Goal: Task Accomplishment & Management: Use online tool/utility

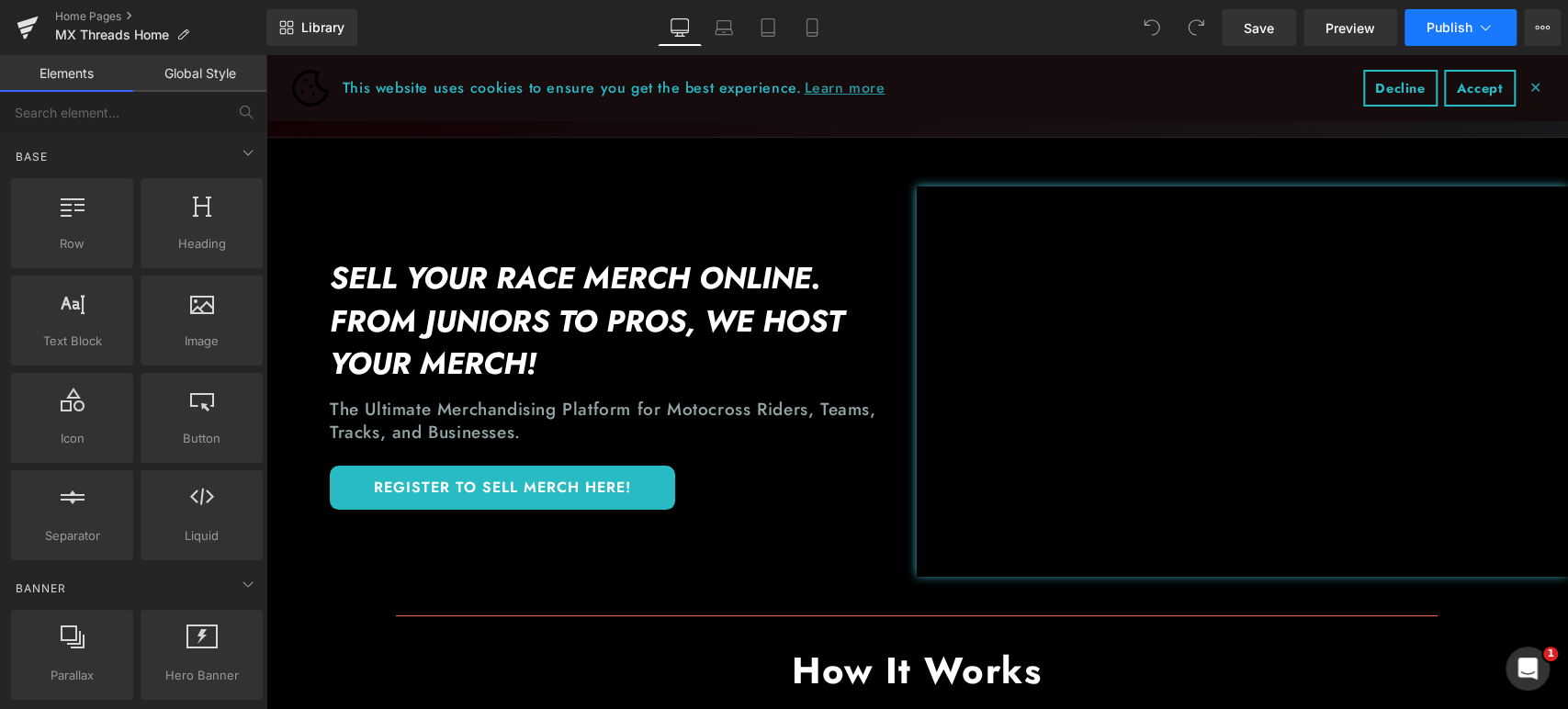
click at [1489, 30] on icon at bounding box center [1485, 27] width 19 height 19
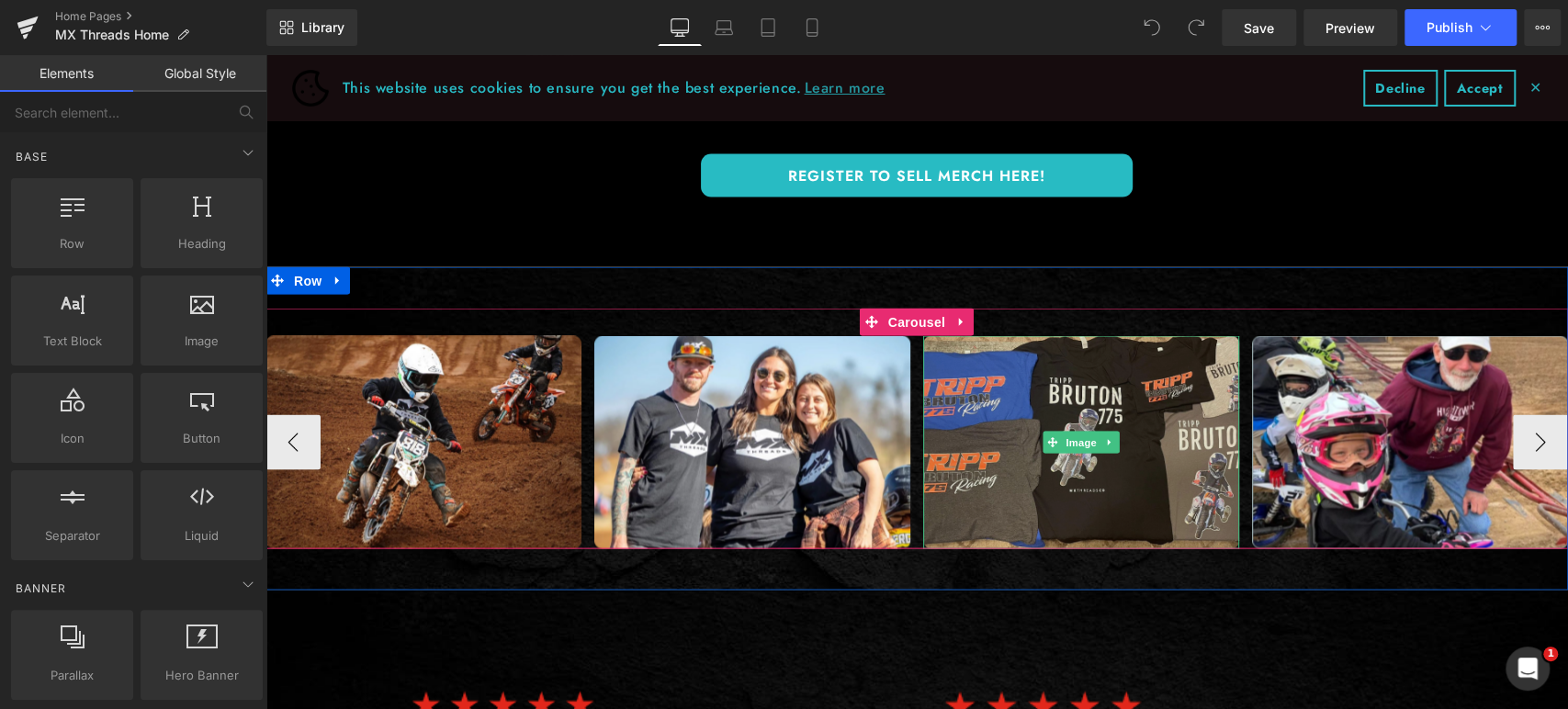
scroll to position [2236, 0]
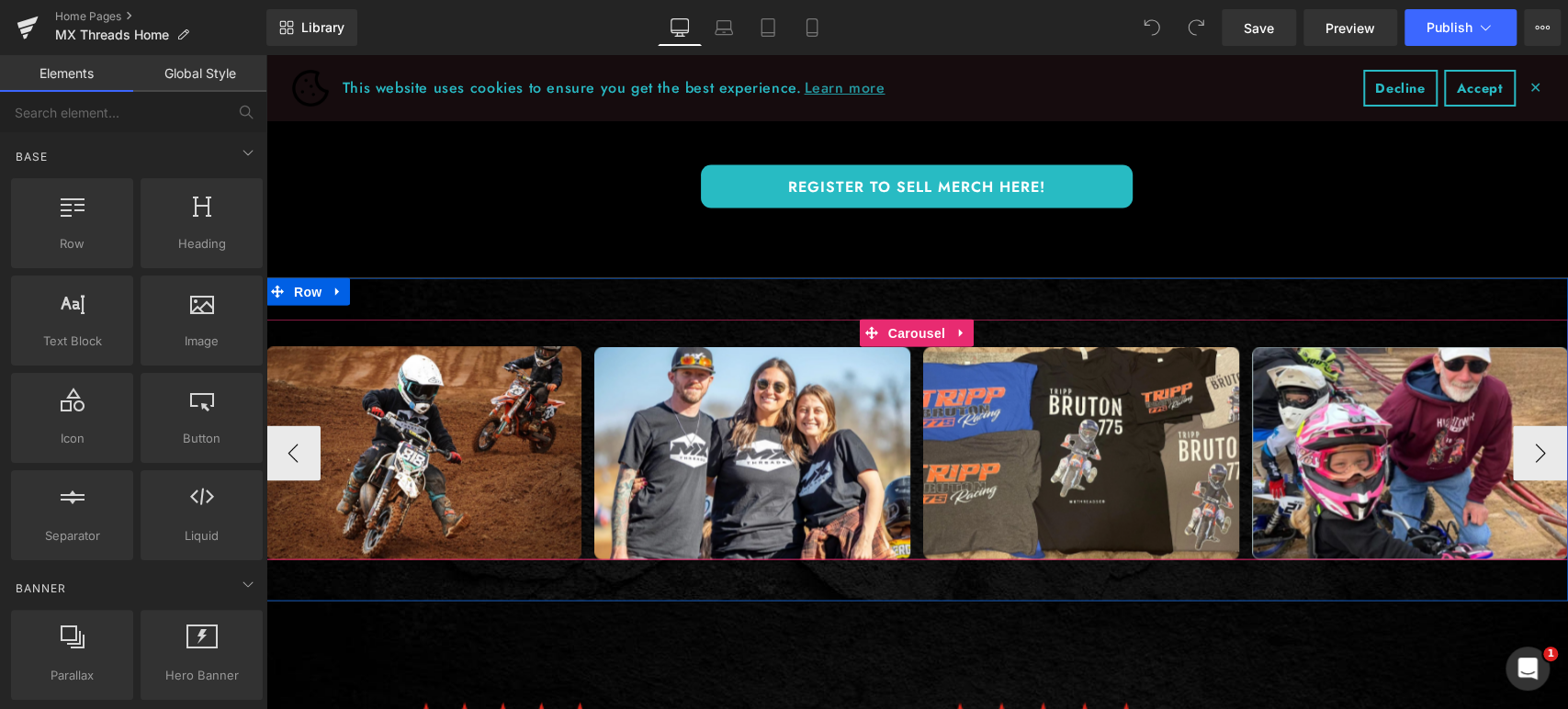
click at [580, 329] on div "Image Image Image Image Image ‹ › [GEOGRAPHIC_DATA]" at bounding box center [917, 438] width 1302 height 240
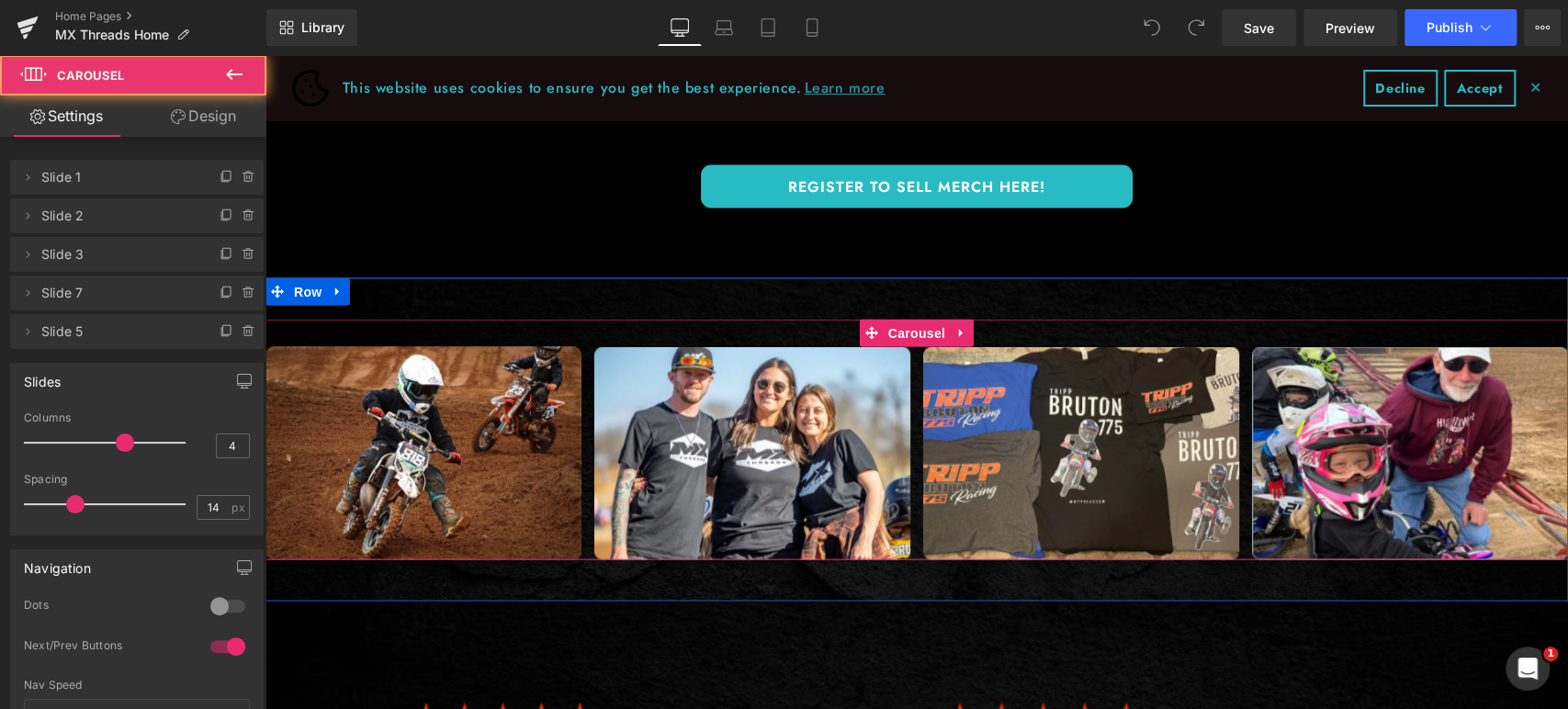
click at [662, 306] on div "Image Image Image Image Image ‹ › [GEOGRAPHIC_DATA]" at bounding box center [917, 439] width 1302 height 324
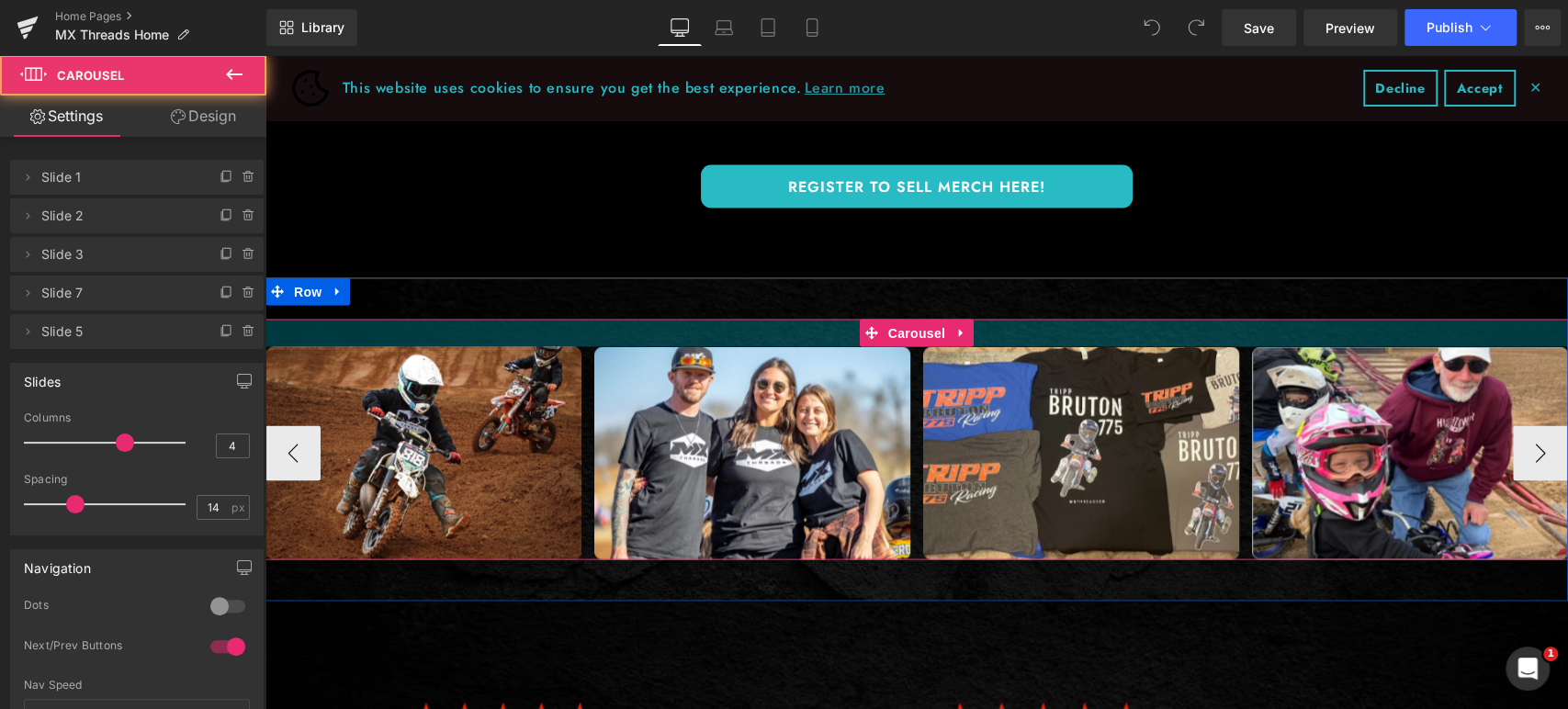
click at [678, 342] on div at bounding box center [917, 332] width 1302 height 27
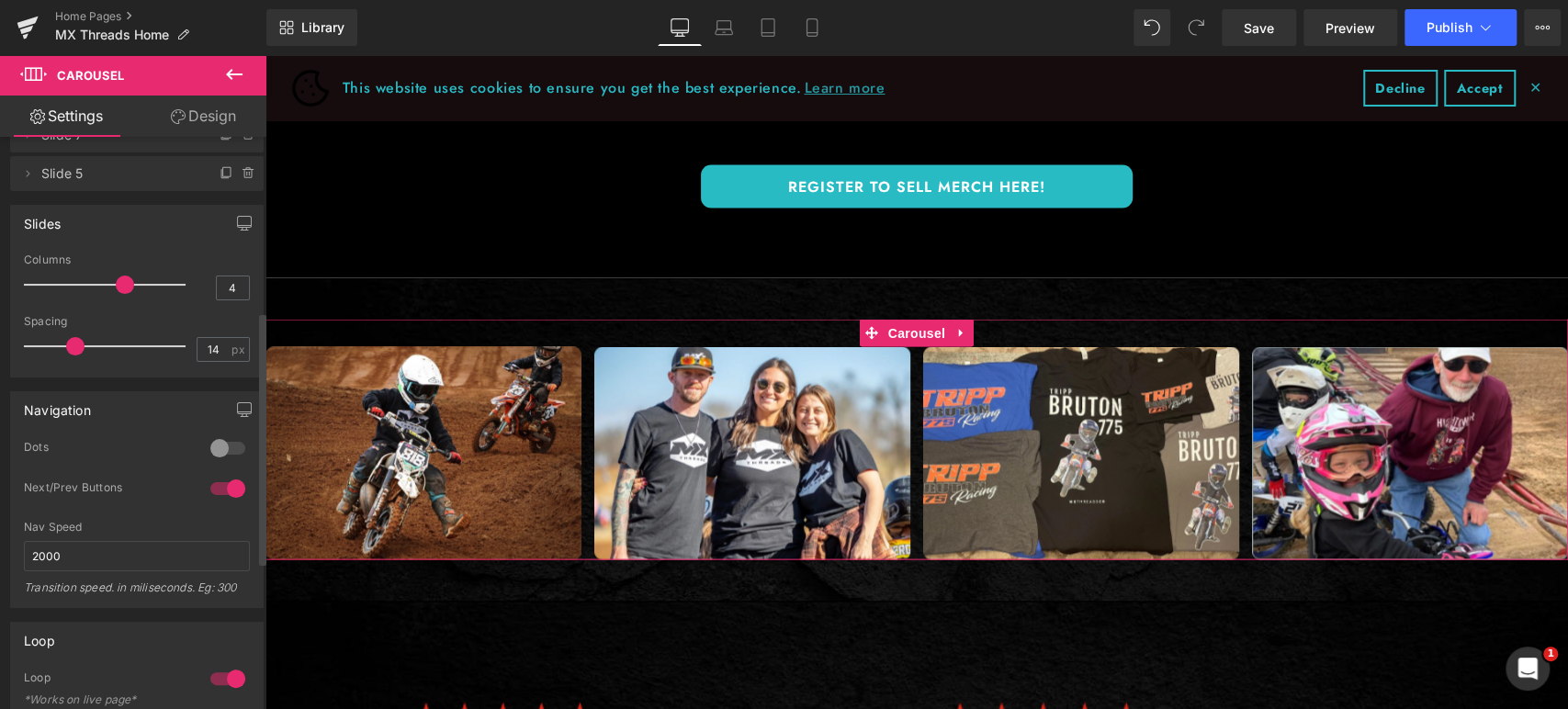
scroll to position [510, 0]
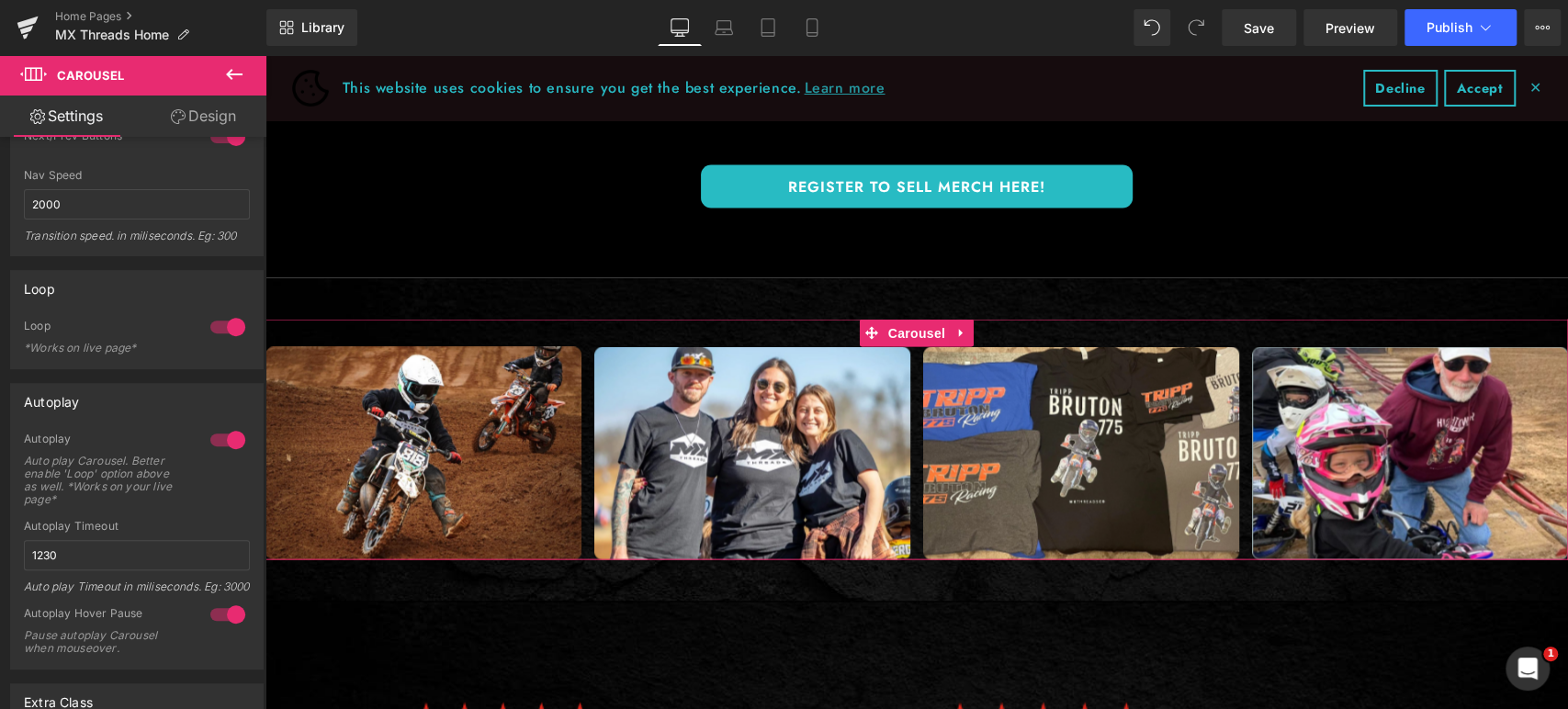
click at [197, 120] on link "Design" at bounding box center [204, 116] width 133 height 41
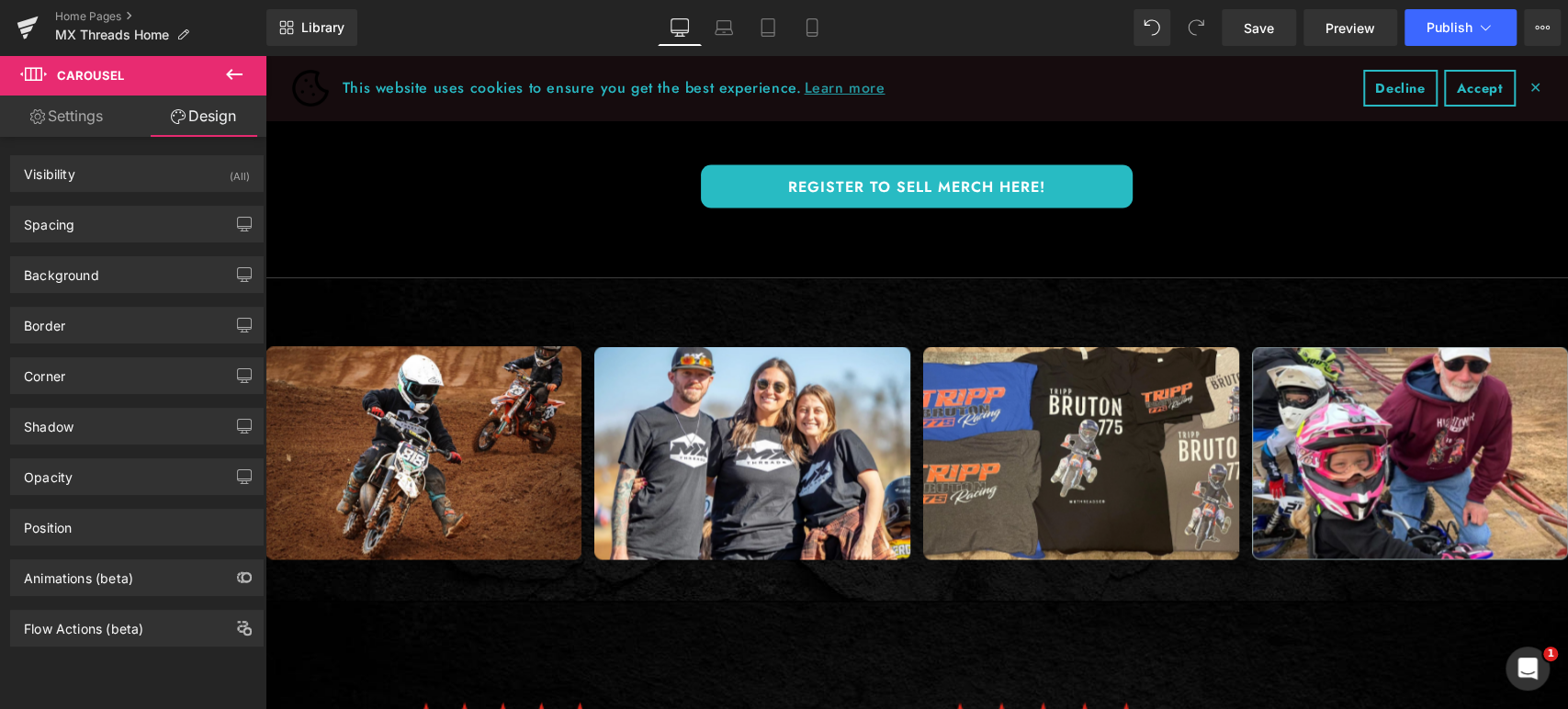
click at [230, 72] on icon at bounding box center [234, 75] width 22 height 22
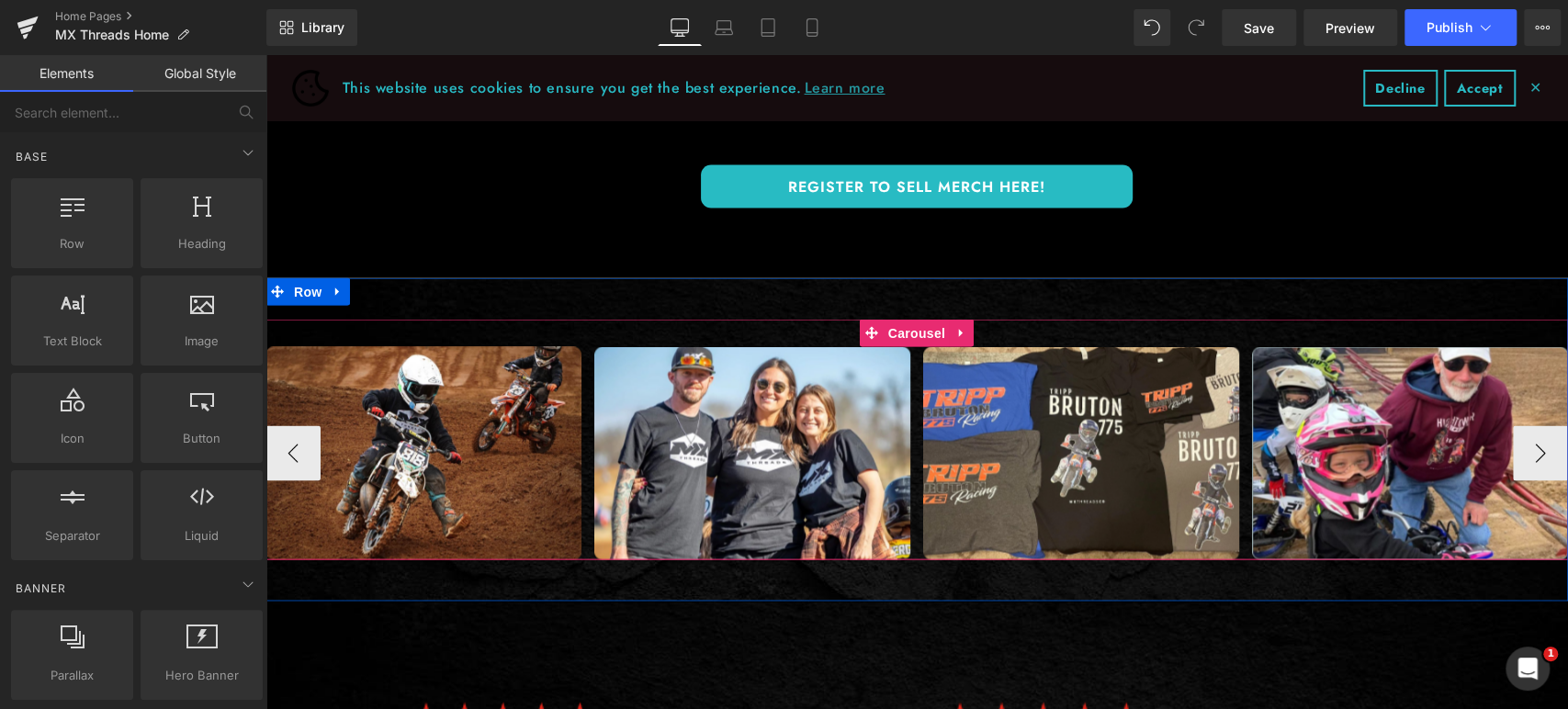
click at [580, 373] on div "Image Image Image Image Image" at bounding box center [1087, 452] width 1644 height 213
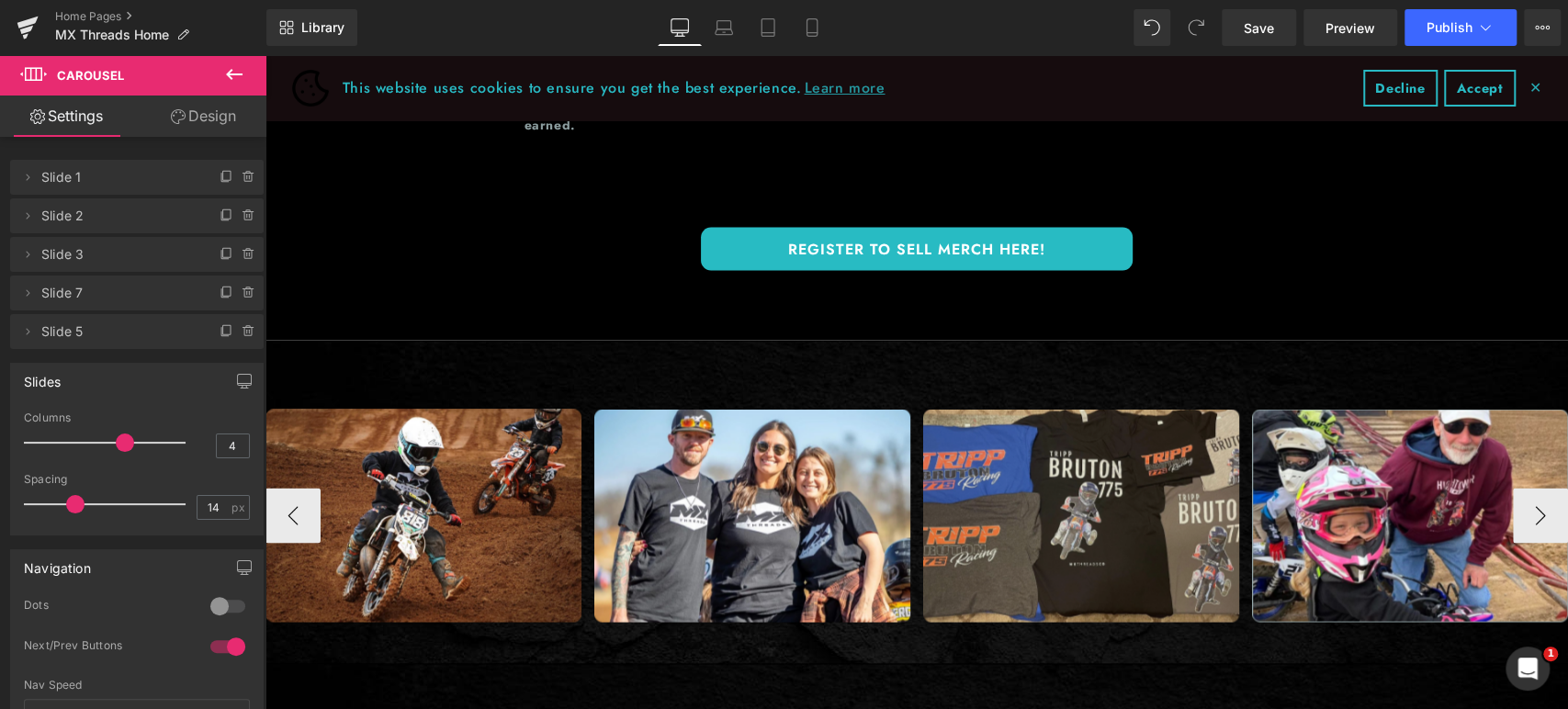
scroll to position [2236, 0]
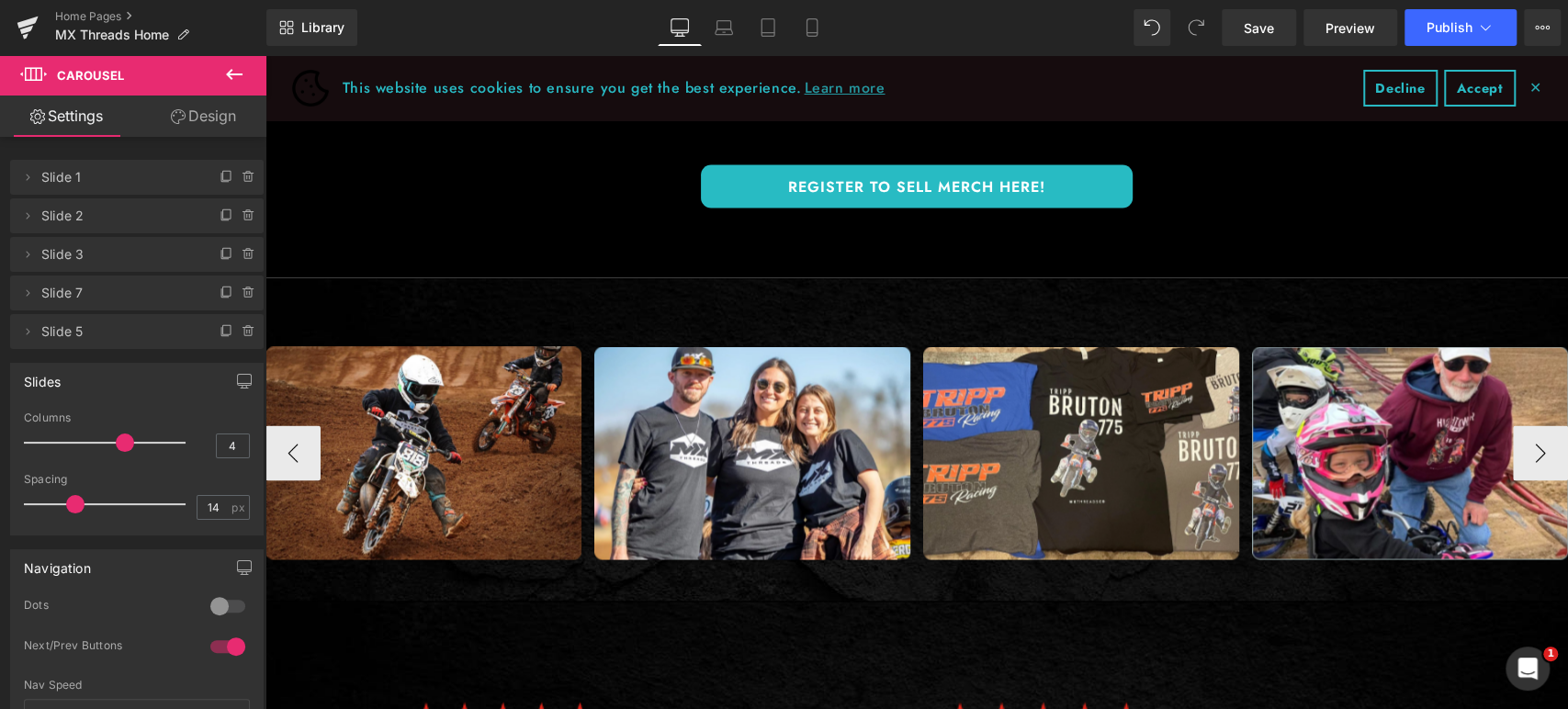
click at [909, 377] on div "Image Image Image Image Image" at bounding box center [1087, 452] width 1644 height 213
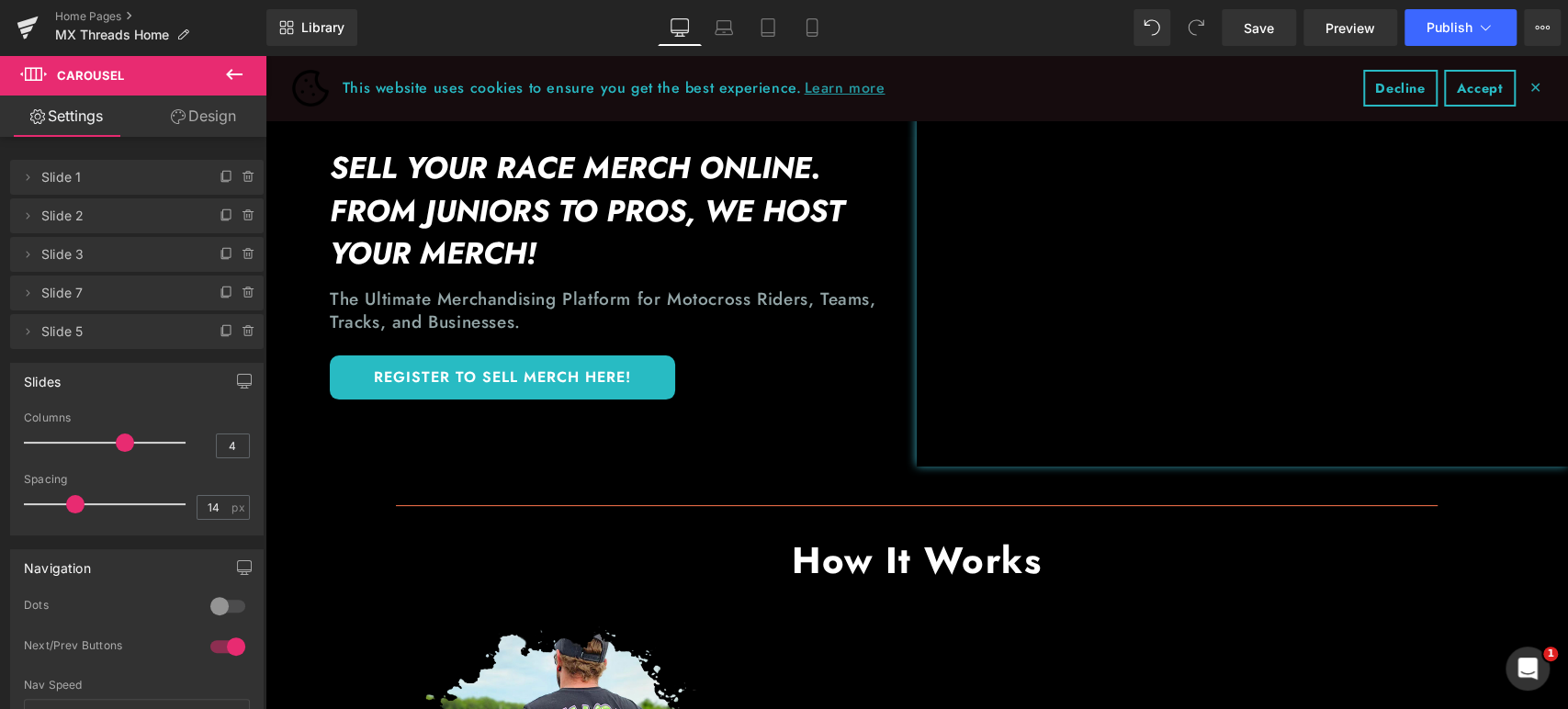
scroll to position [0, 0]
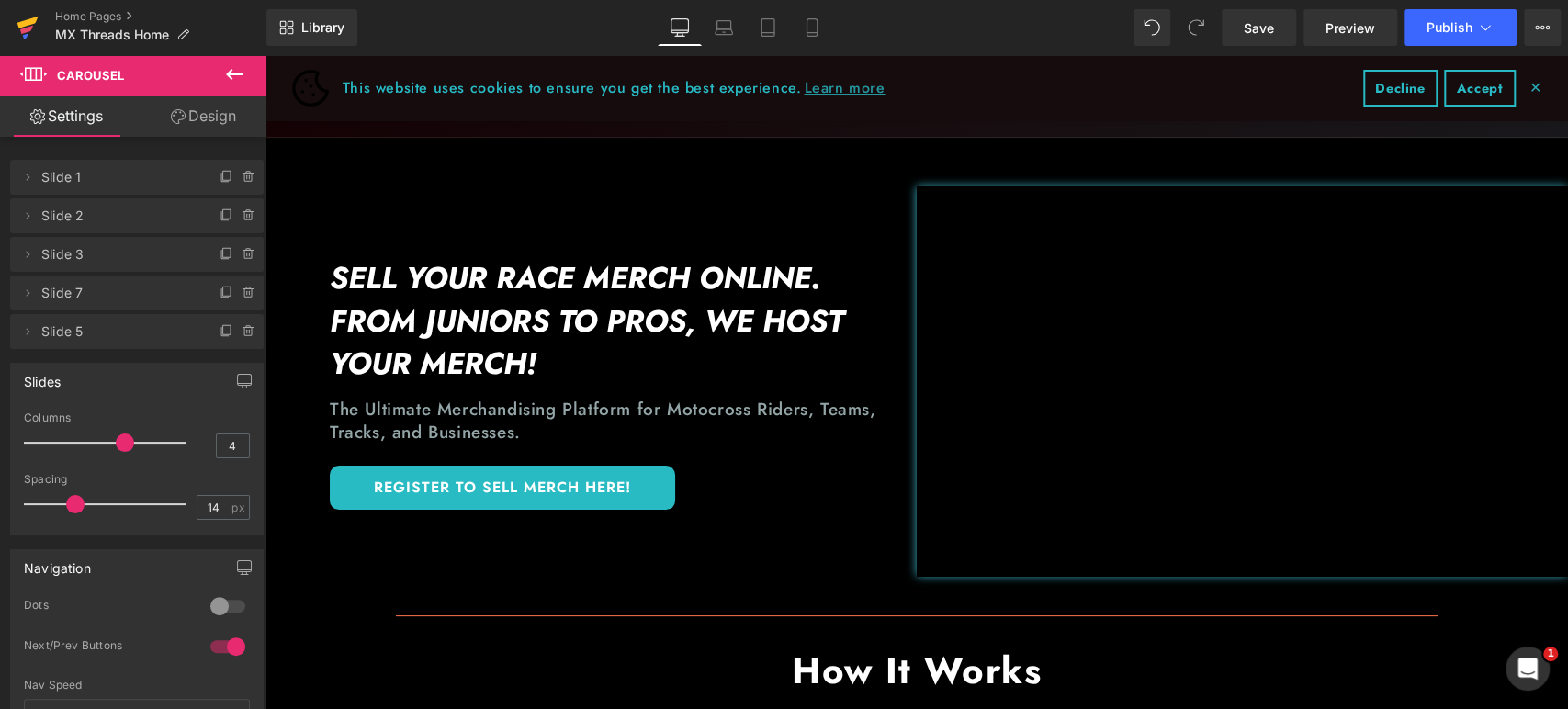
click at [25, 25] on icon at bounding box center [28, 23] width 22 height 12
